Goal: Task Accomplishment & Management: Use online tool/utility

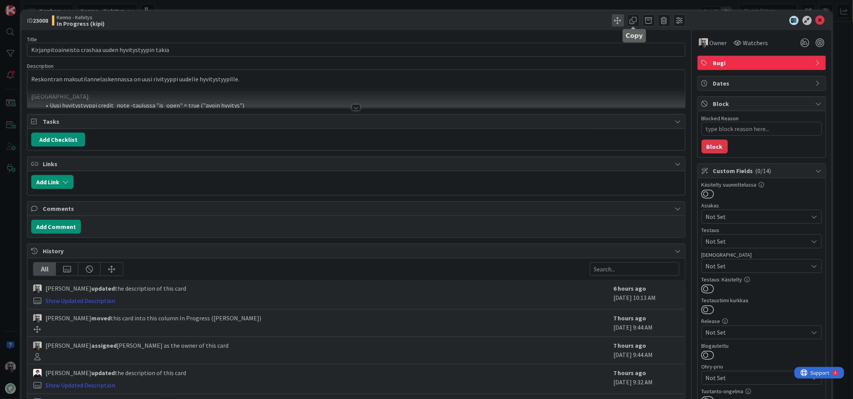
click at [616, 21] on span at bounding box center [618, 20] width 12 height 12
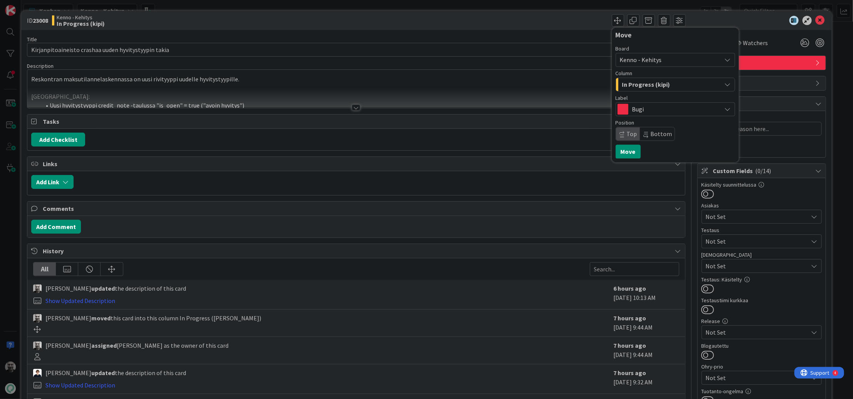
click at [657, 87] on span "In Progress (kipi)" at bounding box center [646, 84] width 48 height 10
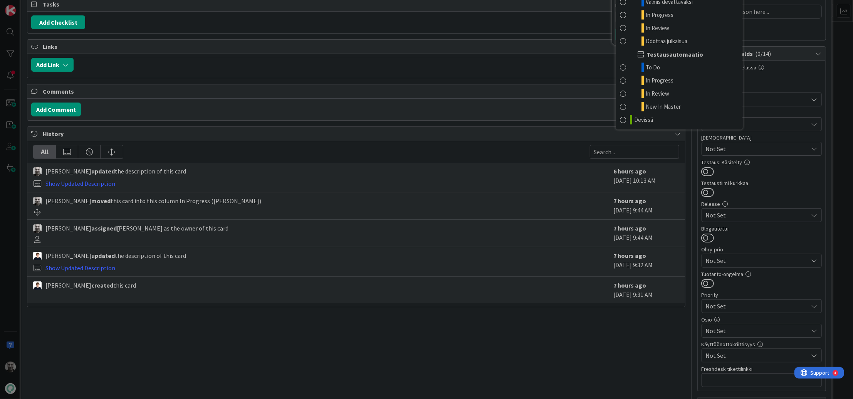
scroll to position [2, 0]
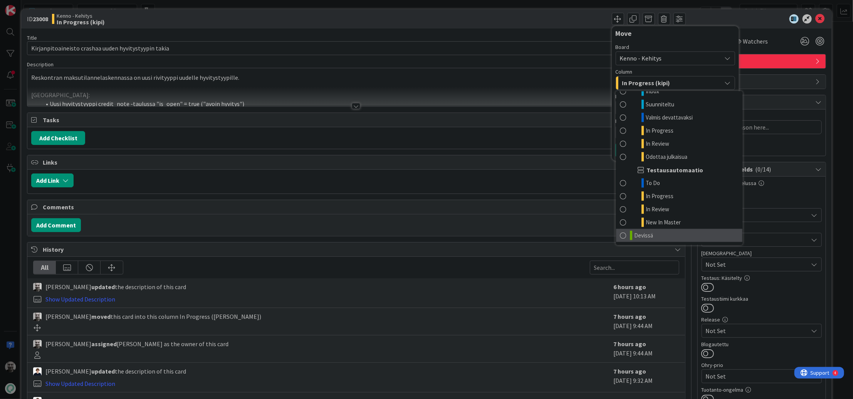
click at [661, 236] on link "Devissä" at bounding box center [679, 235] width 126 height 13
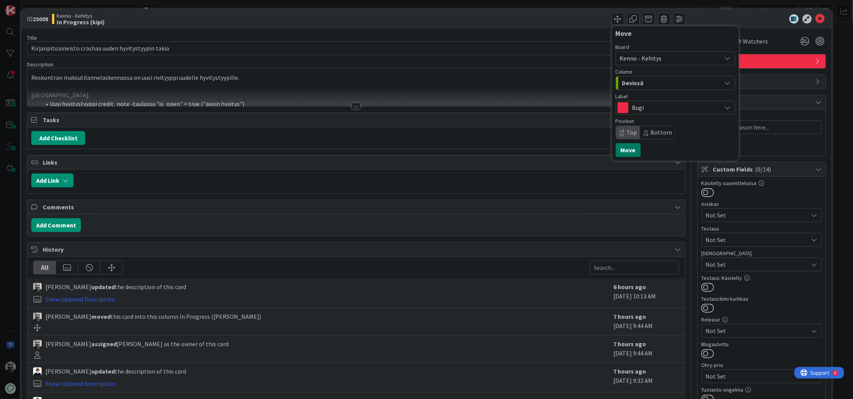
click at [628, 148] on button "Move" at bounding box center [628, 150] width 25 height 14
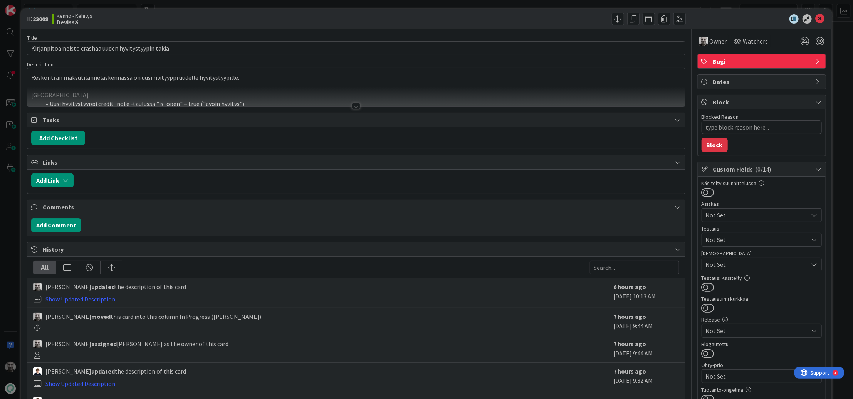
type textarea "x"
click at [819, 20] on icon at bounding box center [820, 18] width 9 height 9
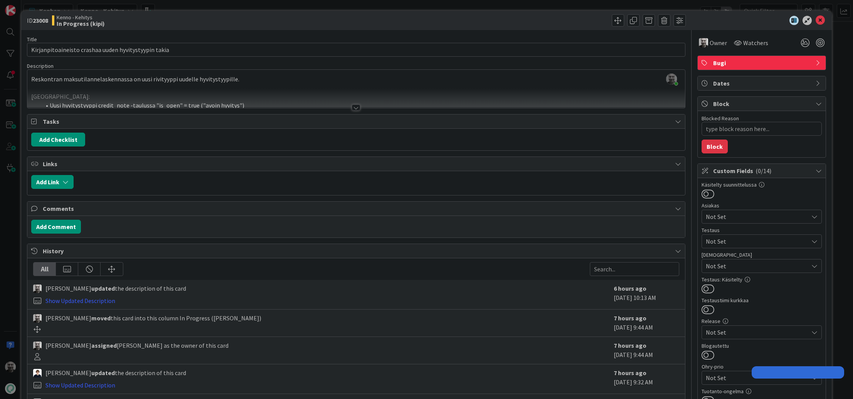
type textarea "x"
